Goal: Find specific page/section: Find specific page/section

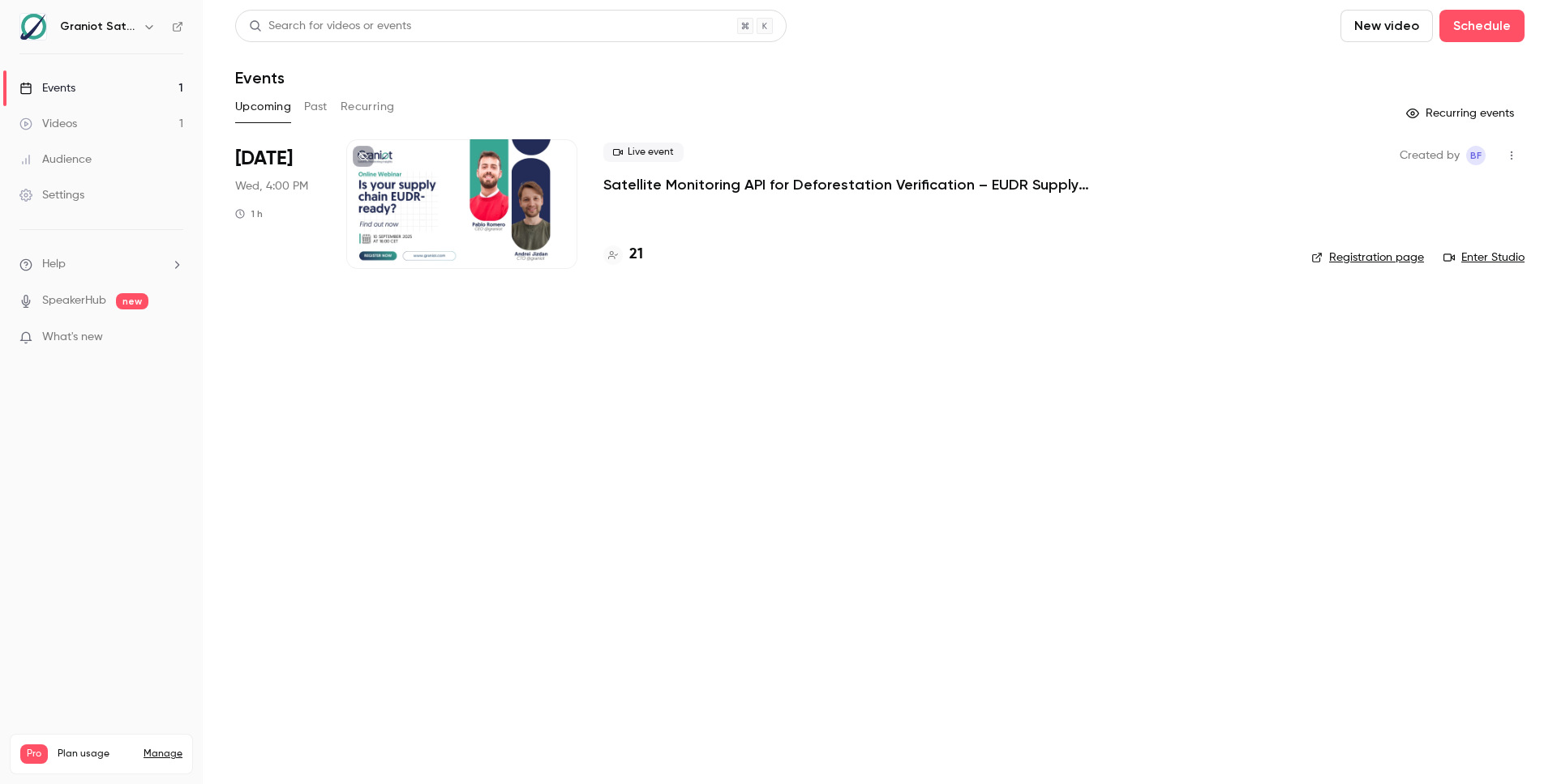
click at [650, 188] on p "Satellite Monitoring API for Deforestation Verification – EUDR Supply Chains" at bounding box center [846, 185] width 487 height 20
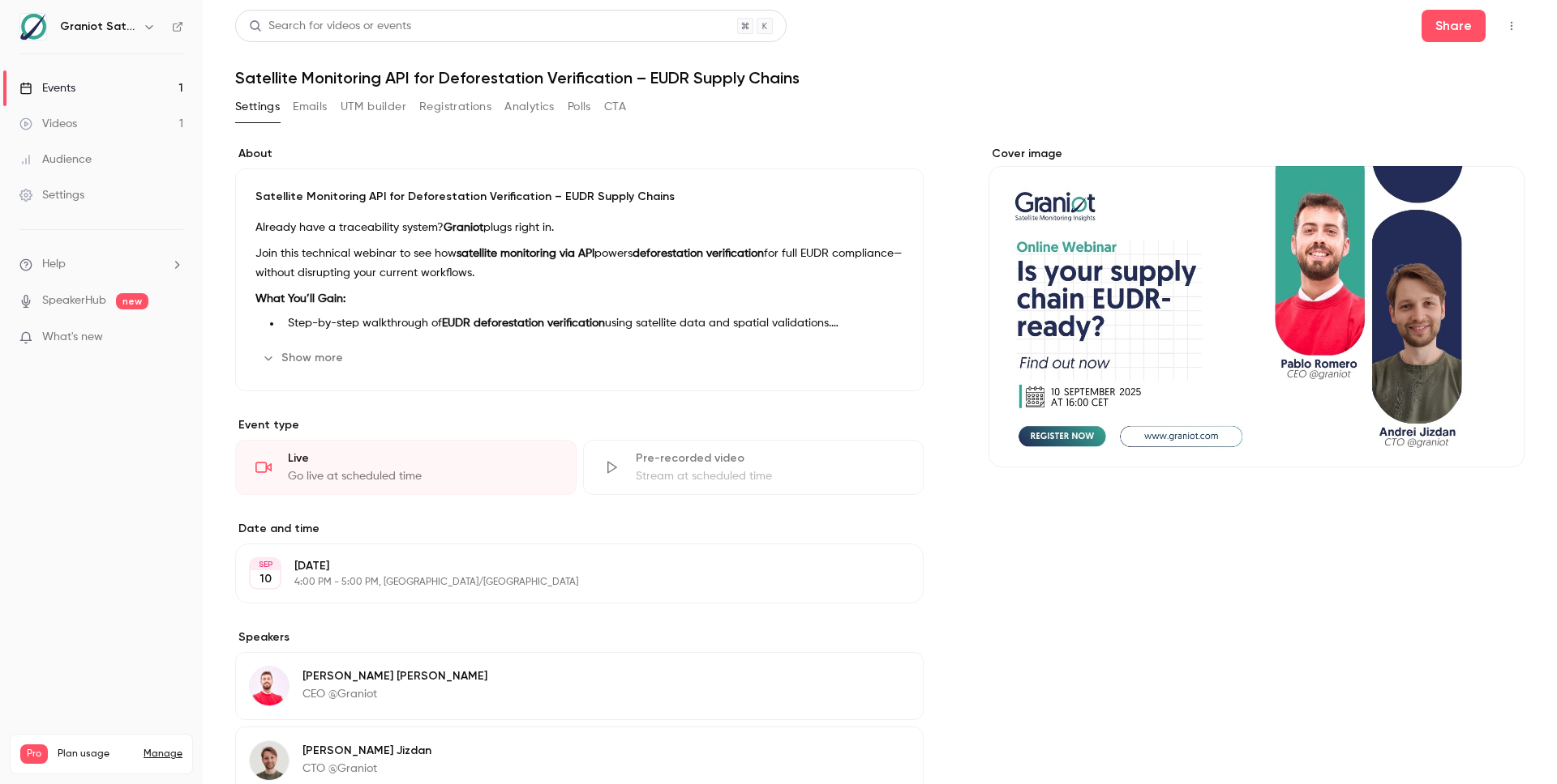
click at [437, 105] on button "Registrations" at bounding box center [456, 106] width 72 height 26
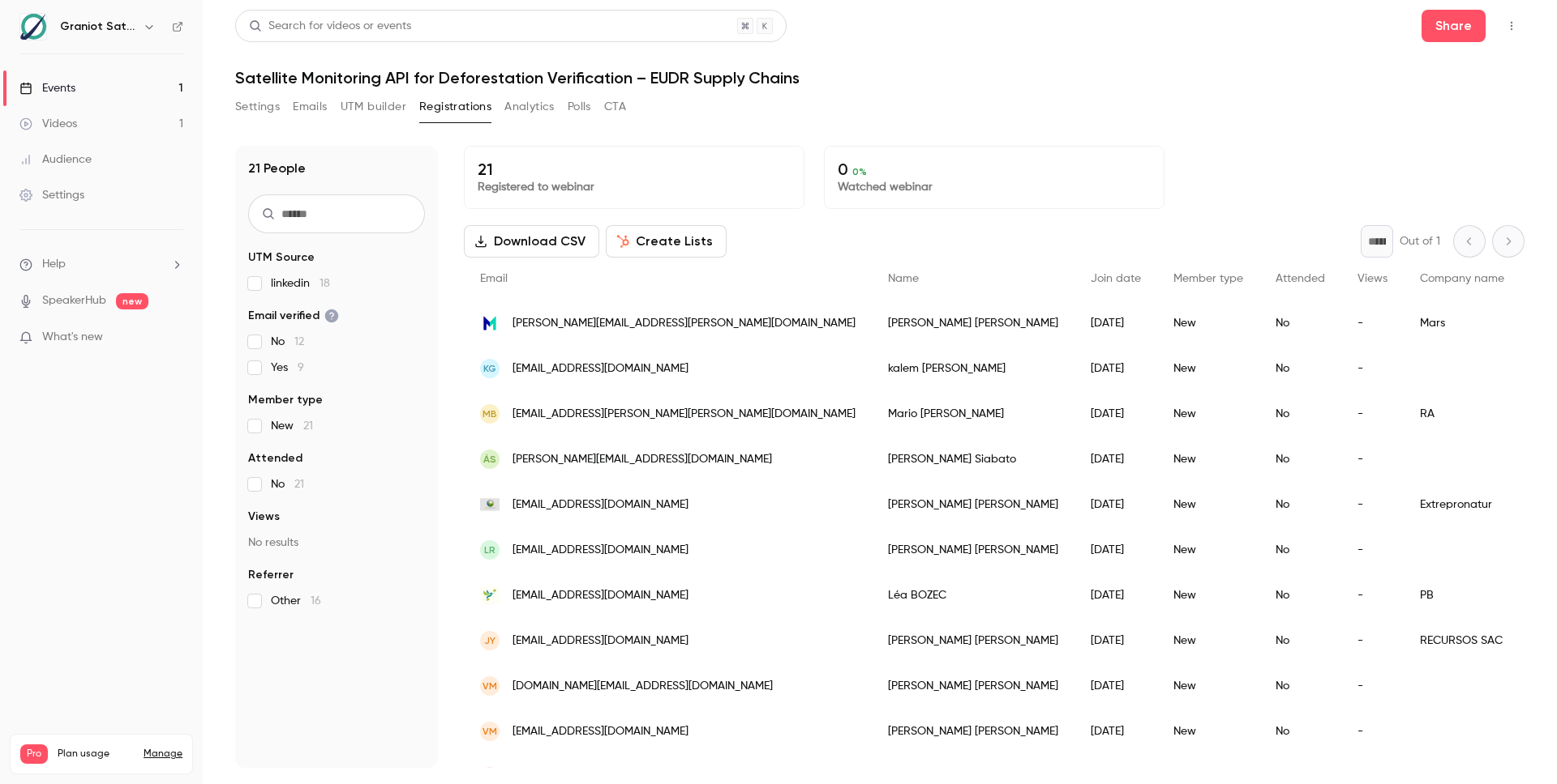
click at [372, 106] on button "UTM builder" at bounding box center [373, 106] width 65 height 26
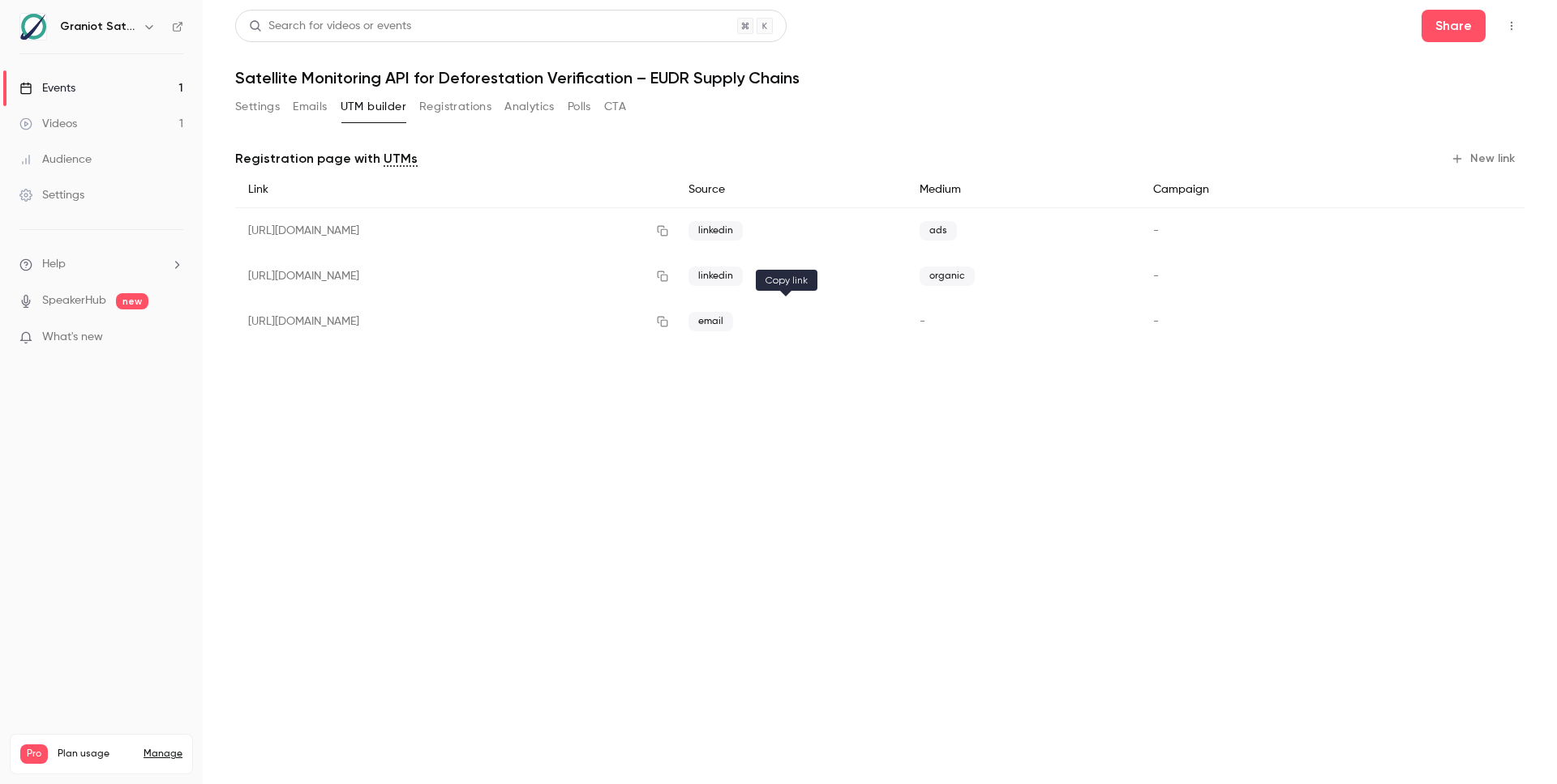
click at [669, 325] on icon "button" at bounding box center [661, 322] width 13 height 12
